Goal: Communication & Community: Answer question/provide support

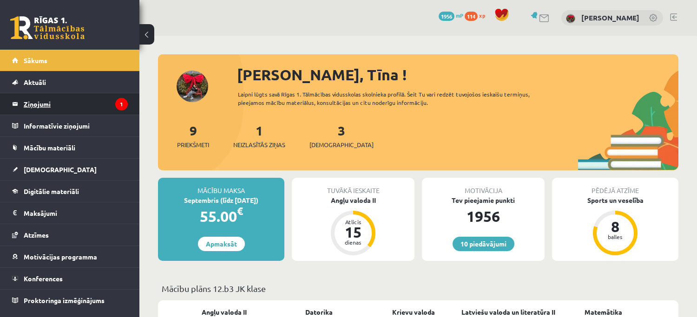
click at [48, 108] on legend "Ziņojumi 1" at bounding box center [76, 103] width 104 height 21
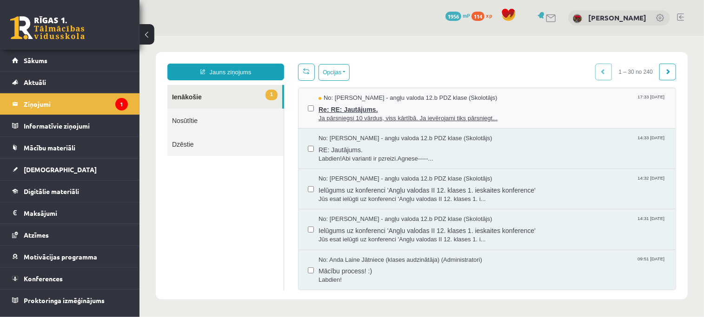
click at [368, 110] on span "Re: RE: Jautājums." at bounding box center [492, 108] width 348 height 12
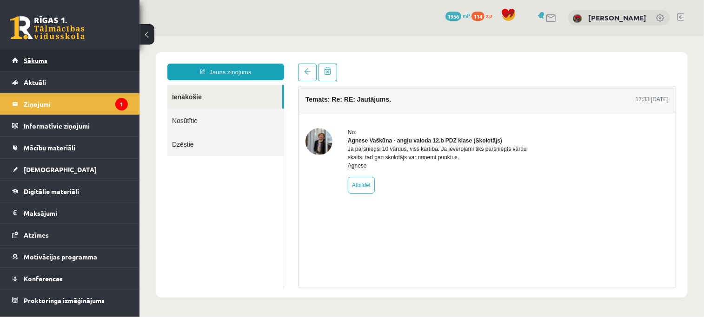
click at [44, 68] on link "Sākums" at bounding box center [70, 60] width 116 height 21
